Goal: Task Accomplishment & Management: Manage account settings

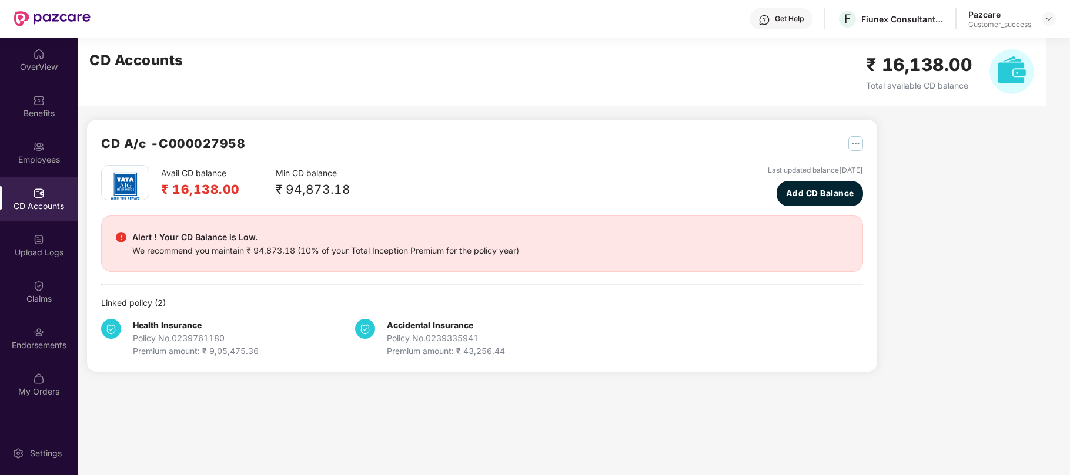
click at [1047, 16] on img at bounding box center [1048, 18] width 9 height 9
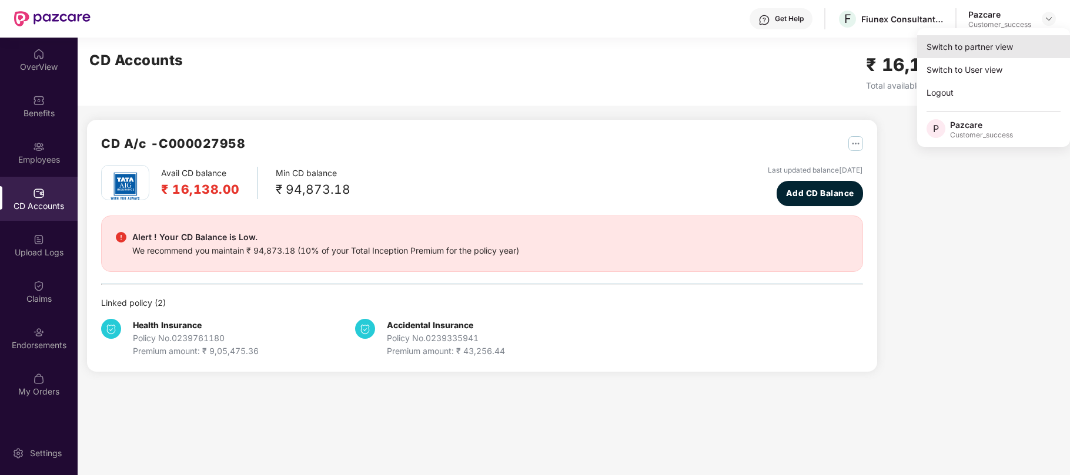
click at [945, 50] on div "Switch to partner view" at bounding box center [993, 46] width 153 height 23
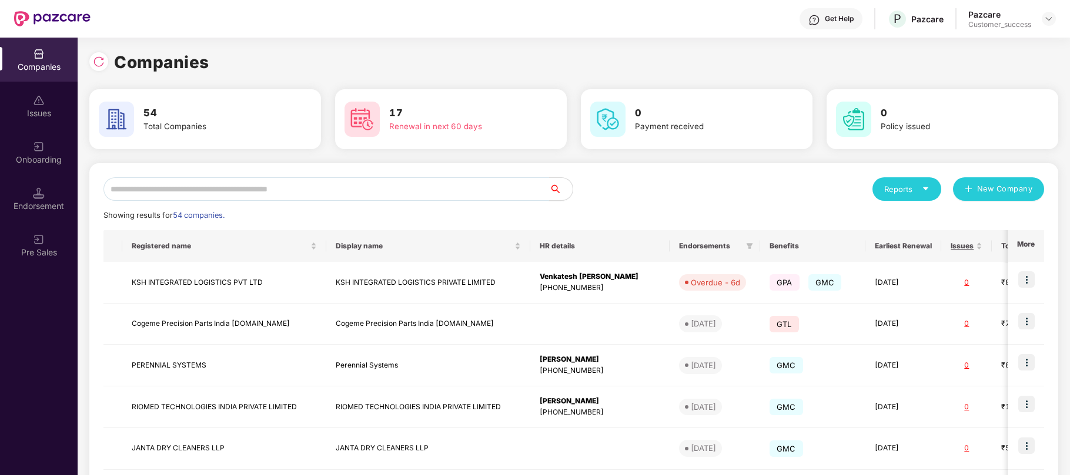
click at [149, 194] on input "text" at bounding box center [325, 189] width 445 height 24
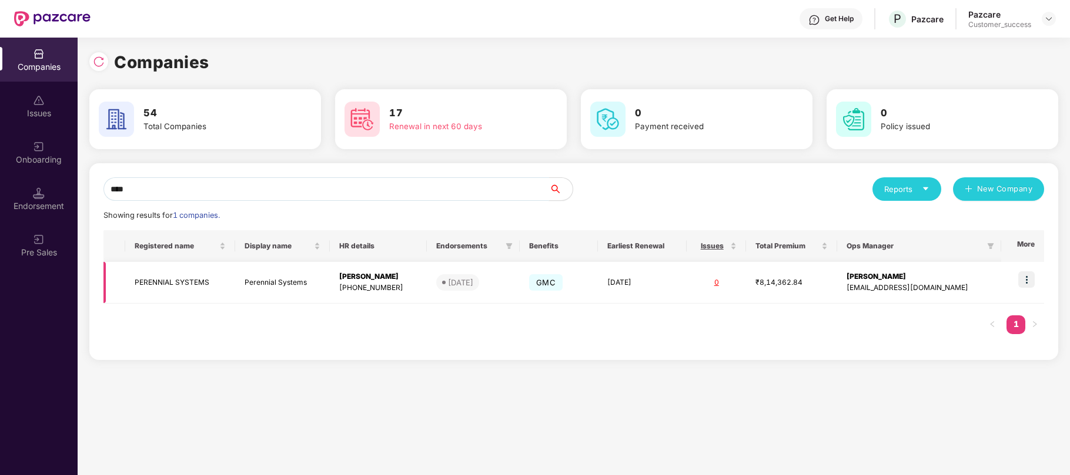
type input "****"
click at [1030, 281] on img at bounding box center [1026, 280] width 16 height 16
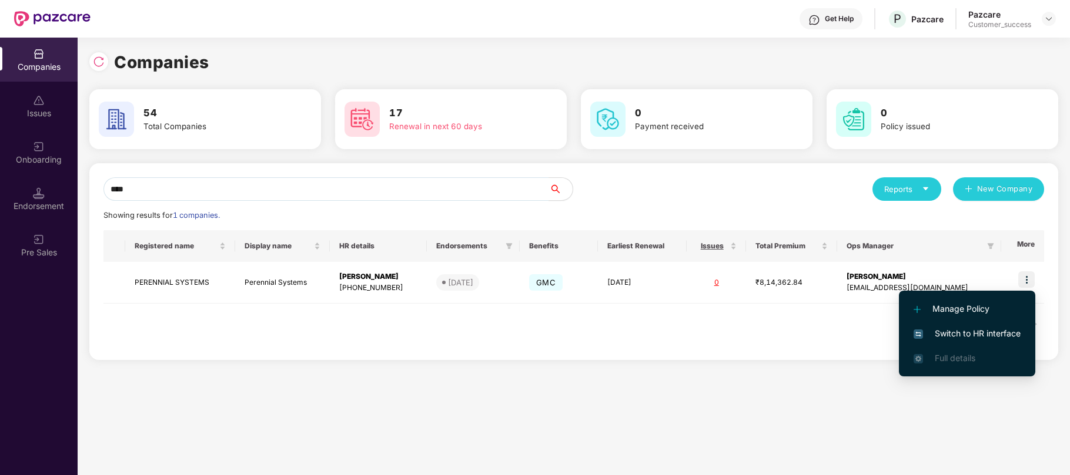
click at [947, 330] on span "Switch to HR interface" at bounding box center [966, 333] width 107 height 13
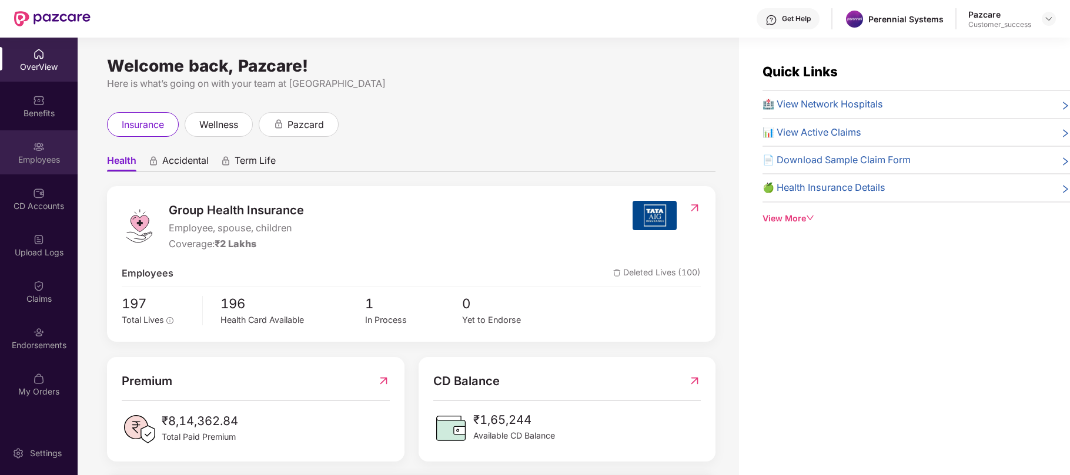
click at [40, 146] on img at bounding box center [39, 147] width 12 height 12
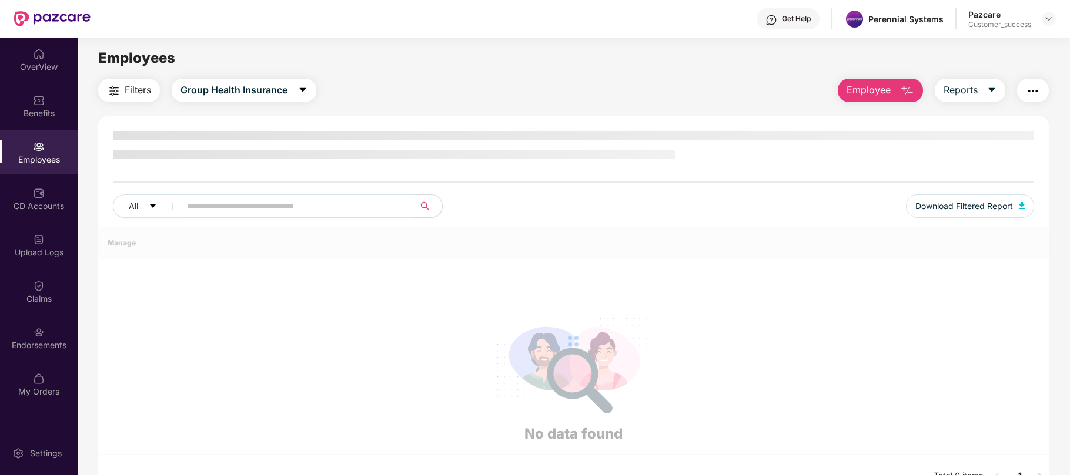
click at [203, 205] on input "text" at bounding box center [292, 206] width 211 height 18
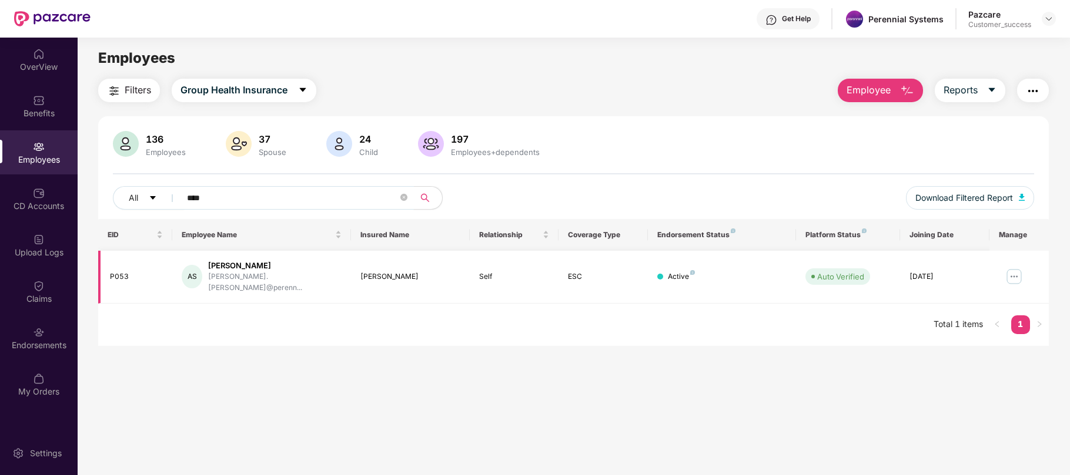
type input "****"
click at [1012, 271] on img at bounding box center [1013, 276] width 19 height 19
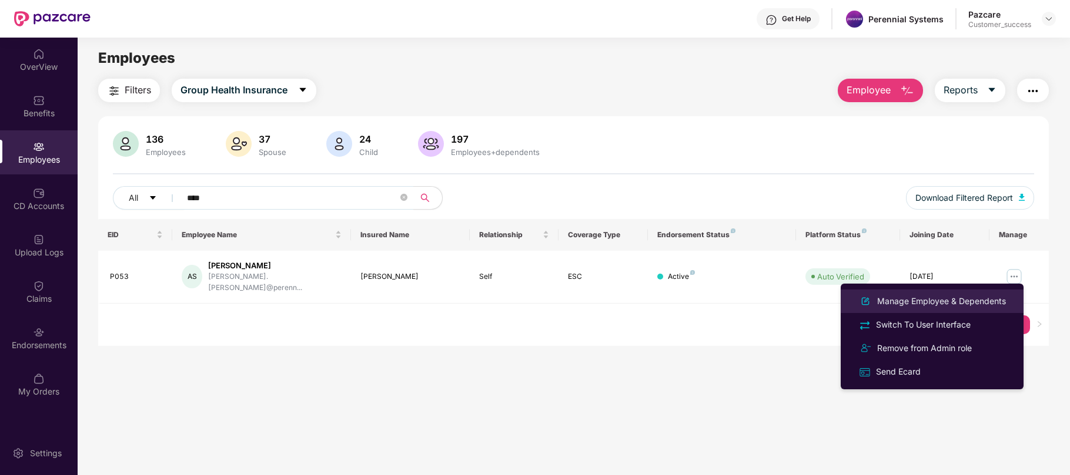
click at [927, 306] on div "Manage Employee & Dependents" at bounding box center [940, 301] width 133 height 13
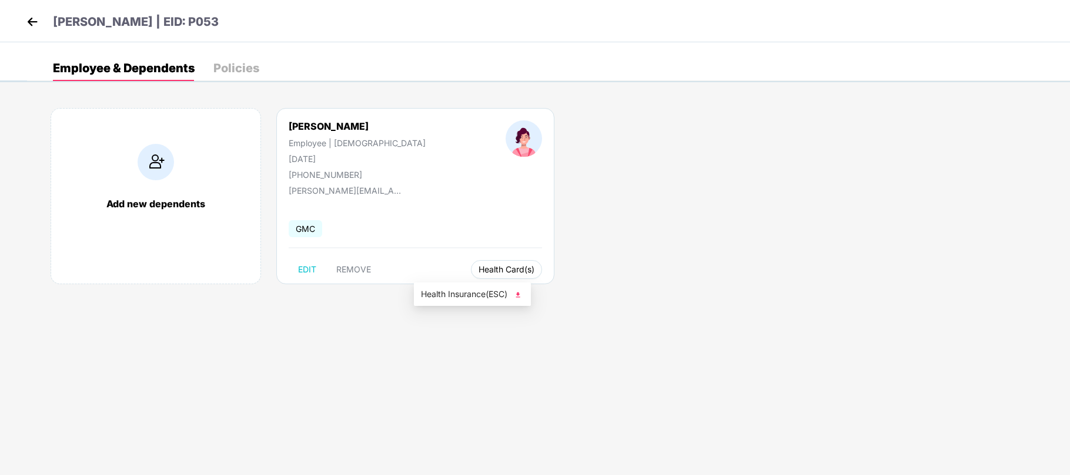
click at [471, 263] on button "Health Card(s)" at bounding box center [506, 269] width 71 height 19
click at [461, 293] on span "Health Insurance(ESC)" at bounding box center [472, 294] width 103 height 13
